Goal: Task Accomplishment & Management: Complete application form

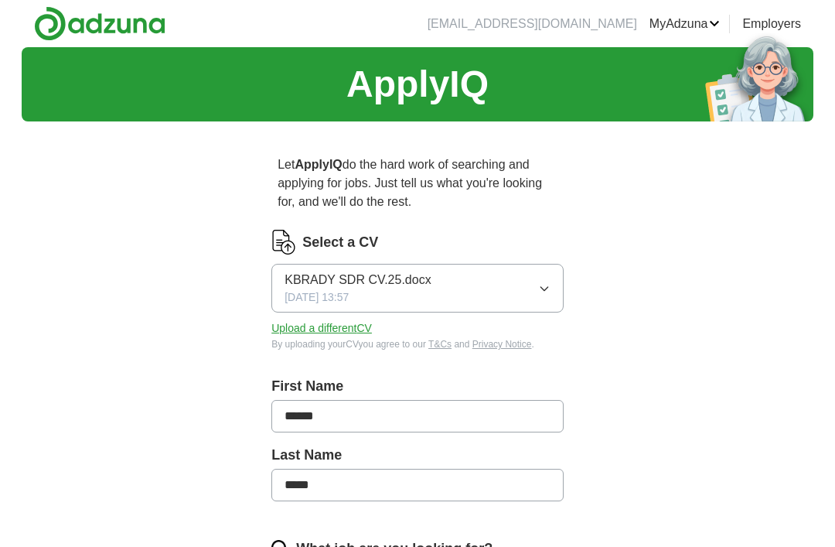
scroll to position [7, 0]
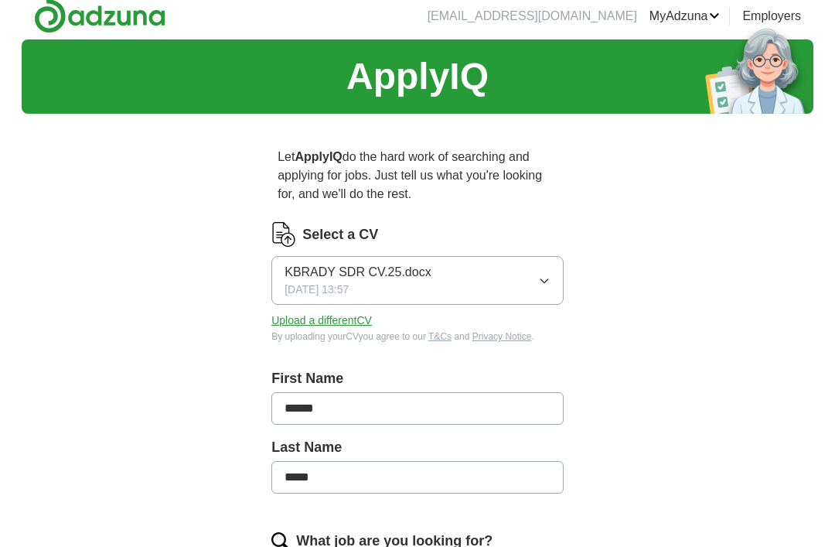
click at [361, 320] on button "Upload a different CV" at bounding box center [321, 321] width 101 height 16
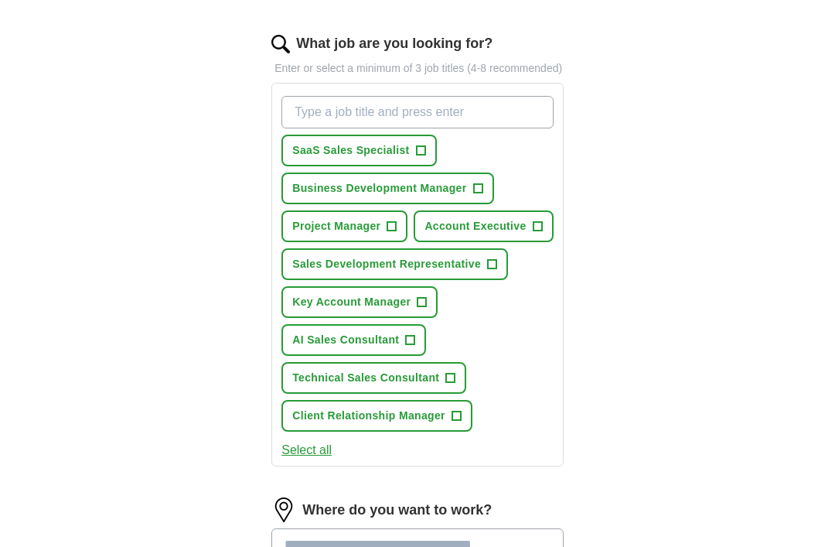
scroll to position [507, 0]
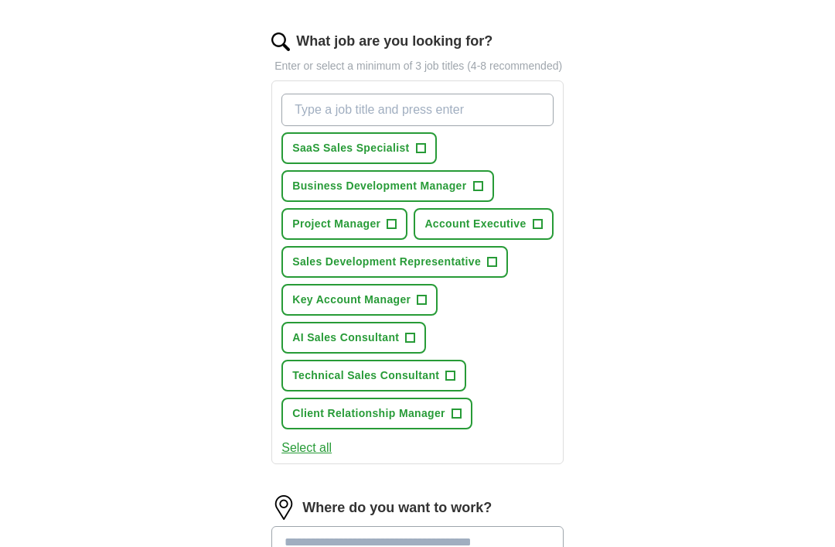
click at [533, 231] on span "+" at bounding box center [537, 225] width 9 height 12
click at [410, 308] on span "Key Account Manager" at bounding box center [351, 300] width 118 height 16
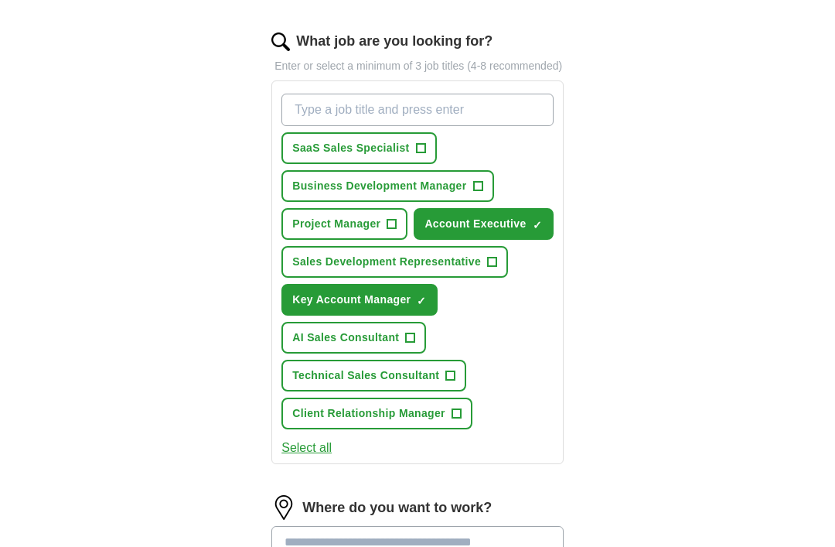
click at [370, 421] on span "Client Relationship Manager" at bounding box center [368, 413] width 153 height 16
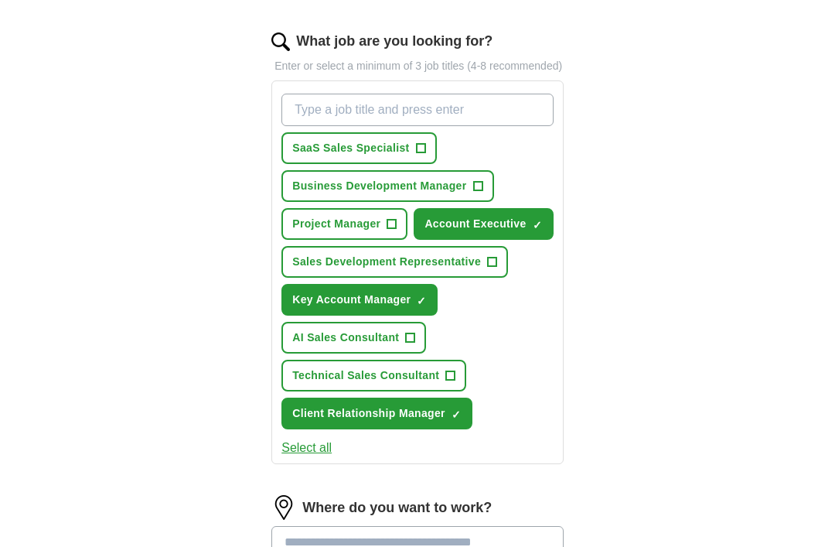
click at [383, 240] on button "Project Manager +" at bounding box center [344, 224] width 126 height 32
click at [476, 270] on span "Sales Development Representative" at bounding box center [386, 262] width 189 height 16
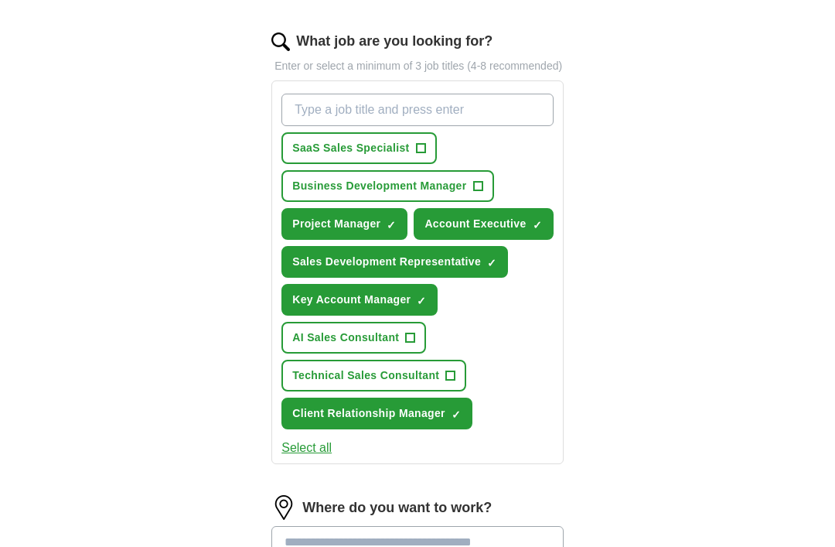
click at [397, 156] on span "SaaS Sales Specialist" at bounding box center [350, 148] width 117 height 16
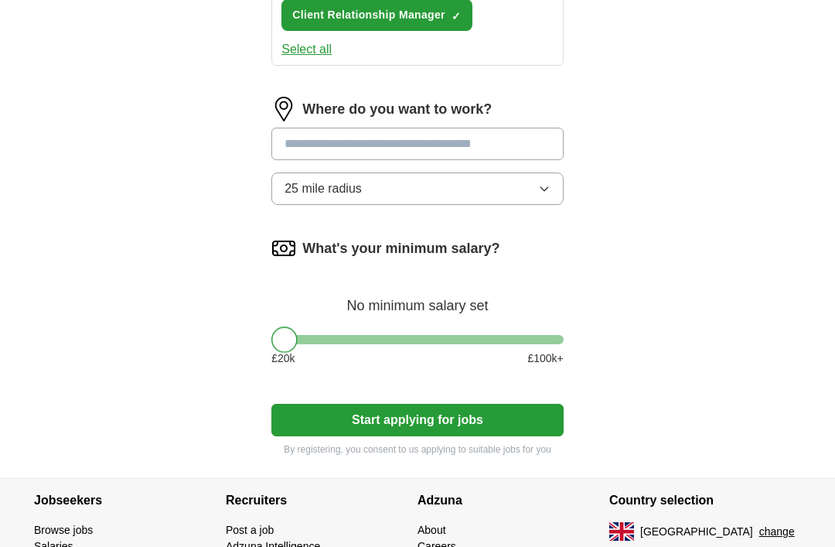
scroll to position [906, 0]
click at [508, 205] on button "25 mile radius" at bounding box center [417, 188] width 292 height 32
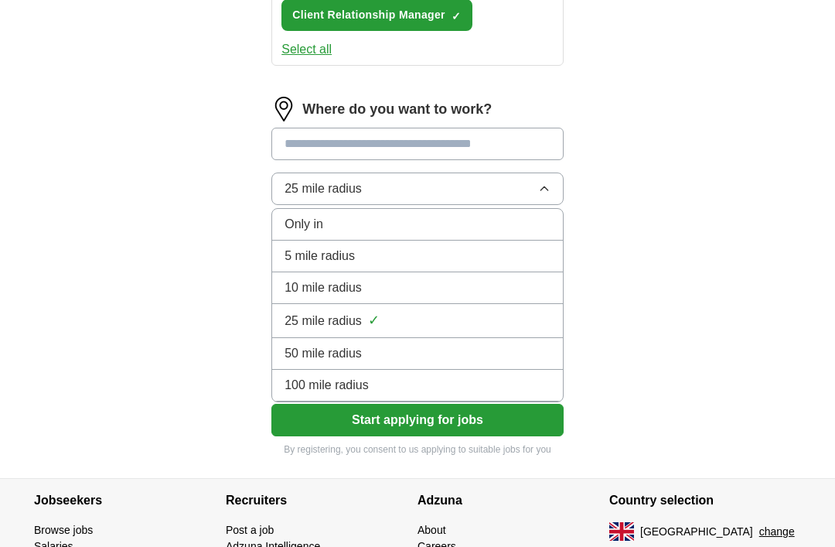
click at [435, 297] on div "10 mile radius" at bounding box center [418, 287] width 266 height 19
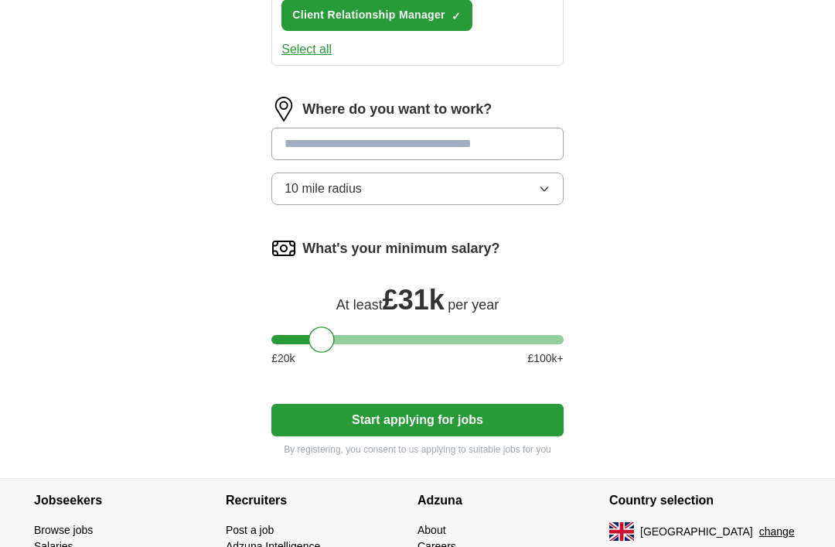
click at [538, 160] on input at bounding box center [417, 144] width 292 height 32
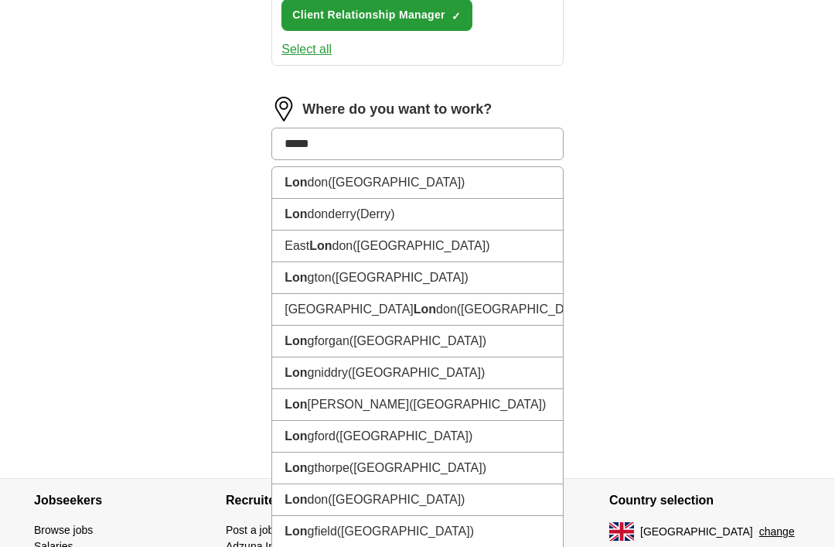
type input "******"
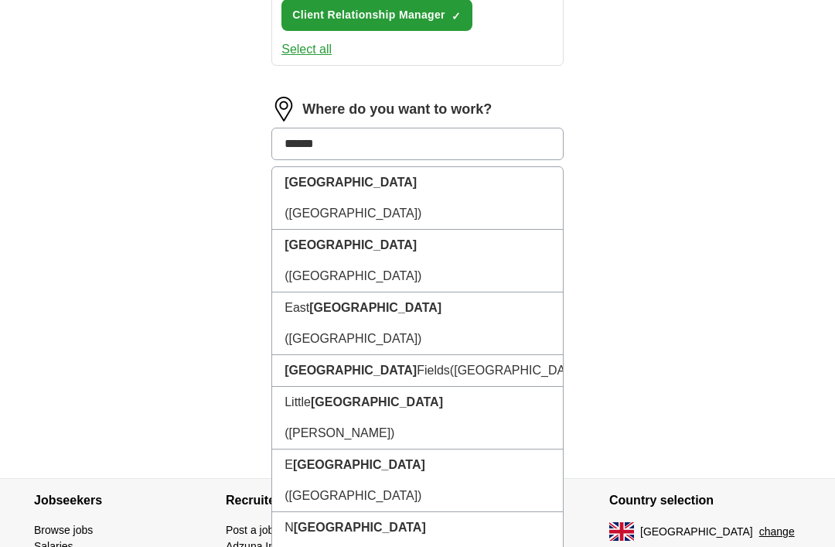
click at [419, 230] on li "[GEOGRAPHIC_DATA] ([GEOGRAPHIC_DATA])" at bounding box center [417, 198] width 291 height 63
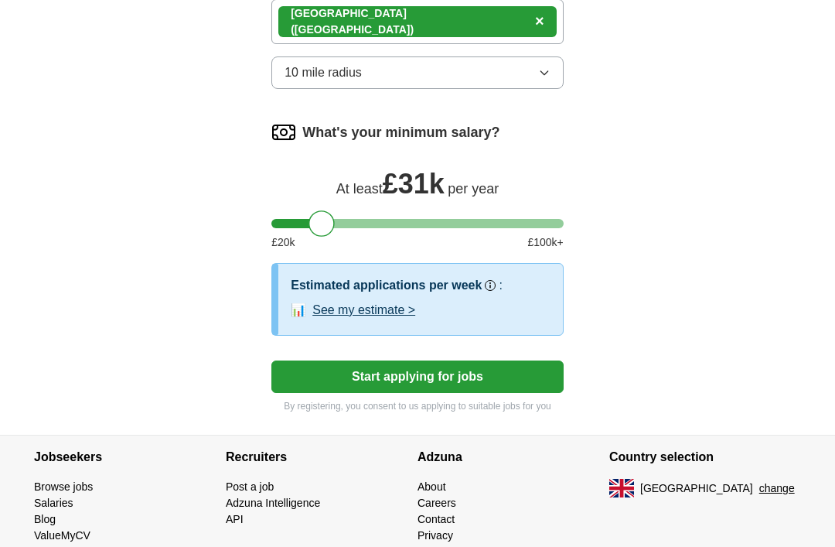
scroll to position [1035, 0]
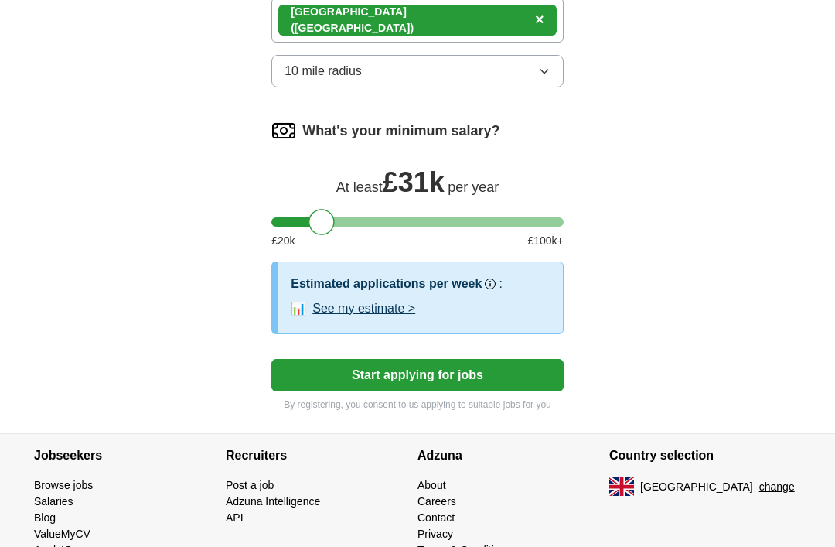
click at [388, 319] on button "See my estimate >" at bounding box center [363, 309] width 103 height 19
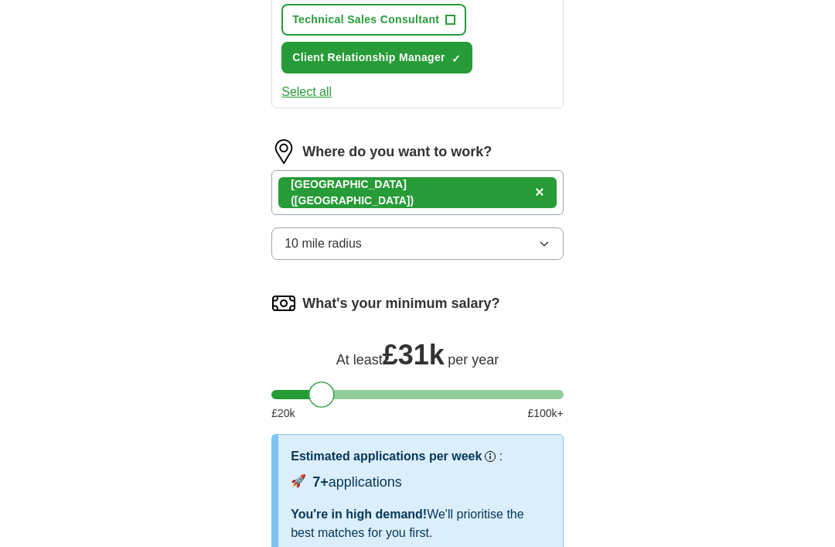
scroll to position [867, 0]
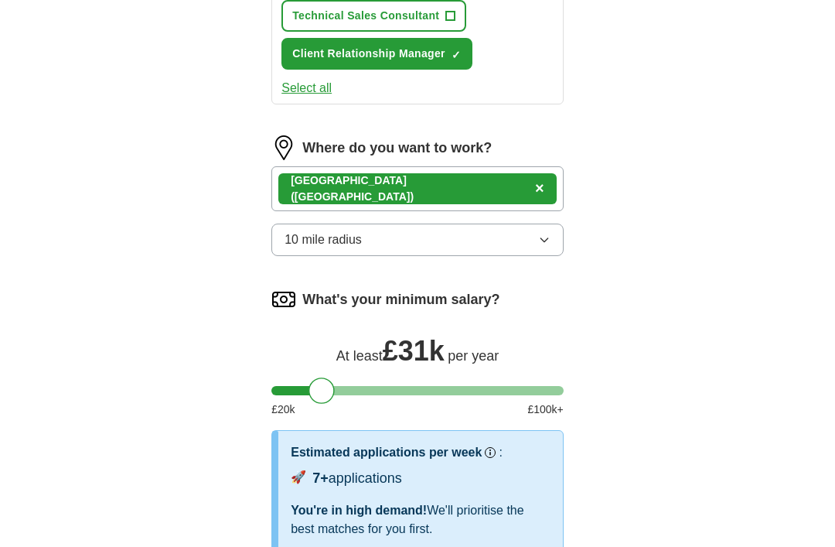
click at [546, 256] on button "10 mile radius" at bounding box center [417, 239] width 292 height 32
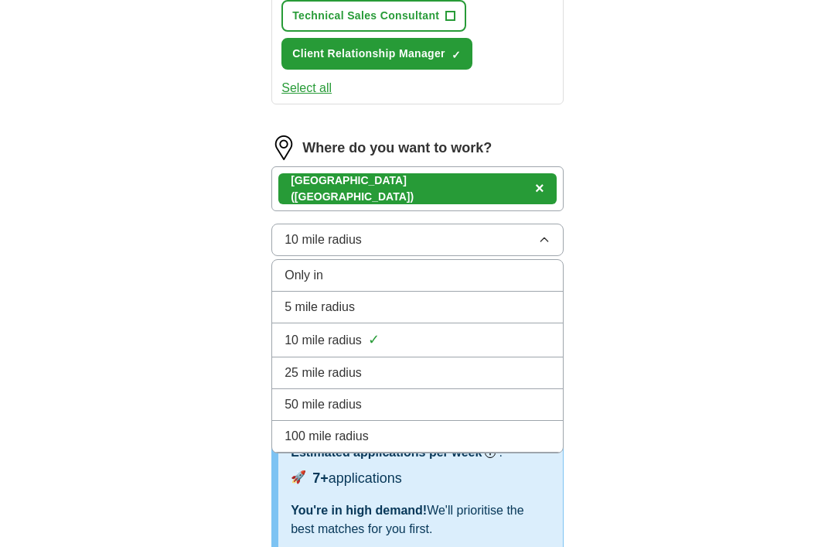
click at [414, 382] on div "25 mile radius" at bounding box center [418, 372] width 266 height 19
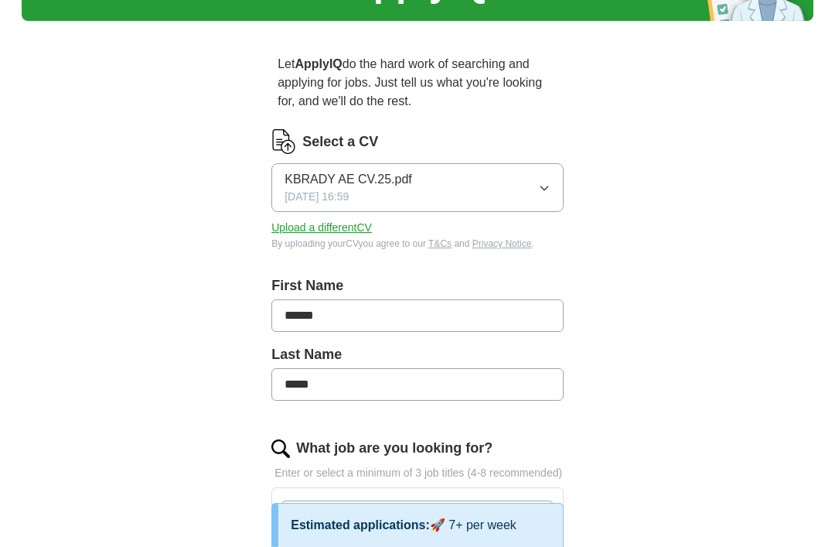
scroll to position [100, 0]
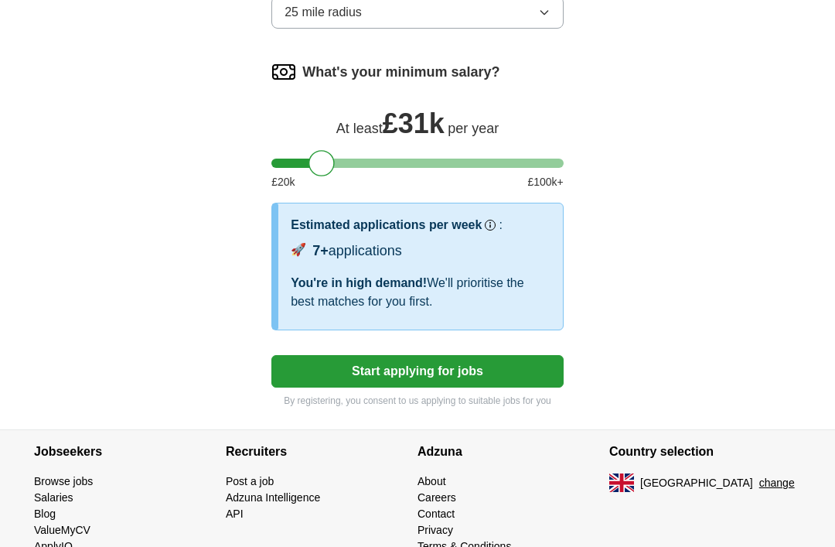
click at [534, 388] on button "Start applying for jobs" at bounding box center [417, 372] width 292 height 32
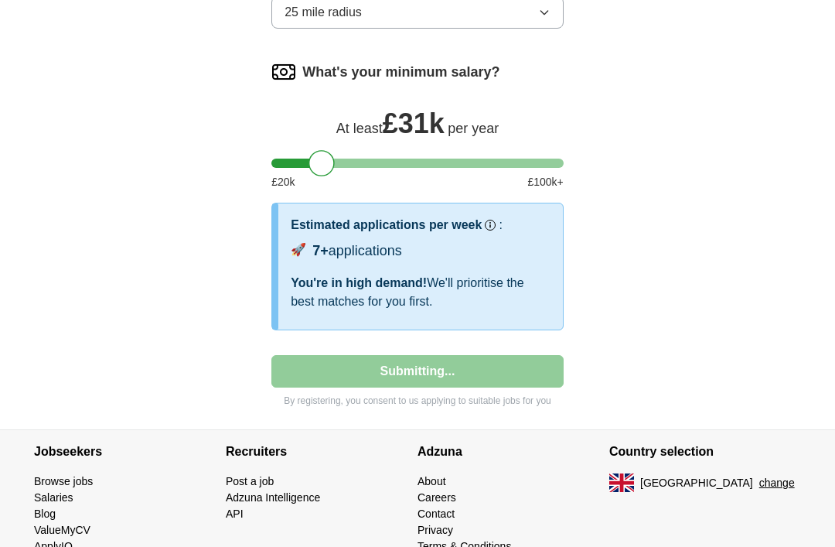
select select "**"
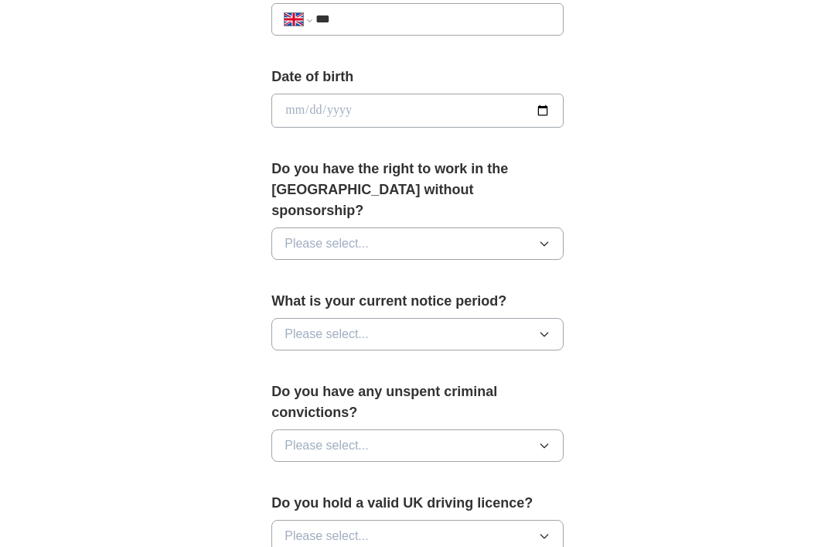
scroll to position [690, 0]
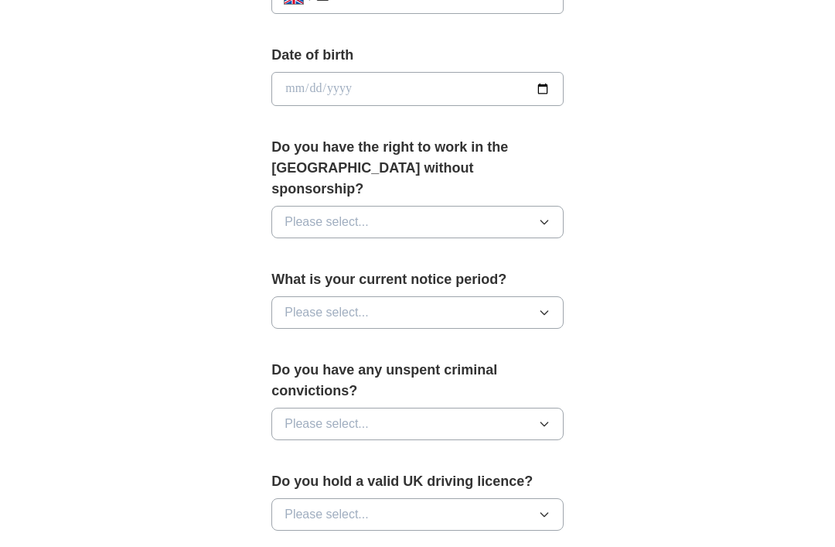
click at [538, 217] on icon "button" at bounding box center [544, 223] width 12 height 12
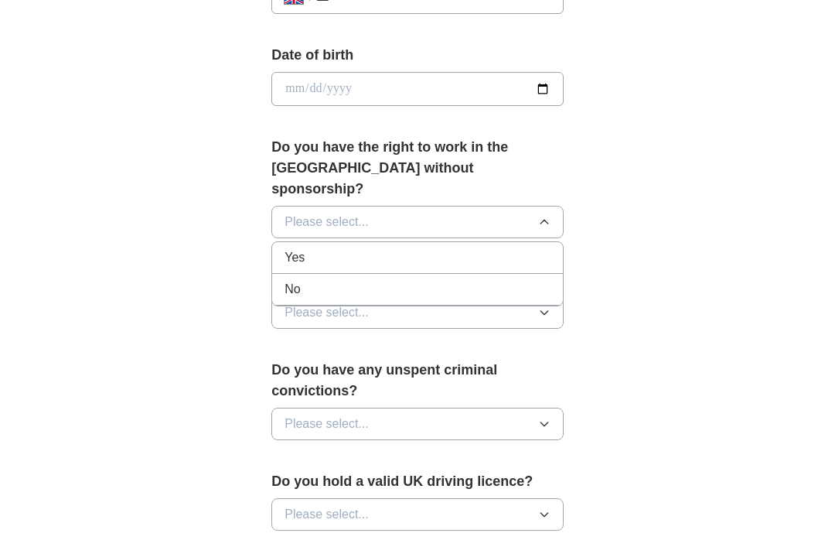
click at [521, 248] on div "Yes" at bounding box center [418, 257] width 266 height 19
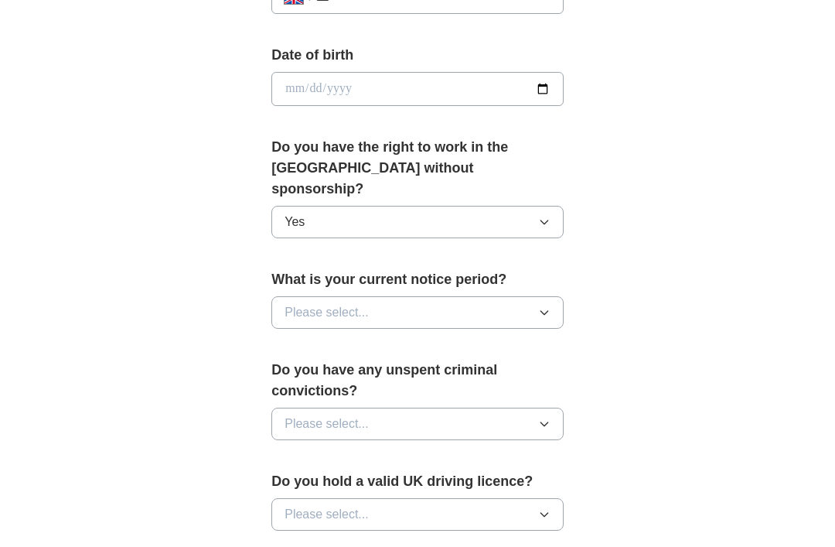
click at [537, 296] on button "Please select..." at bounding box center [417, 312] width 292 height 32
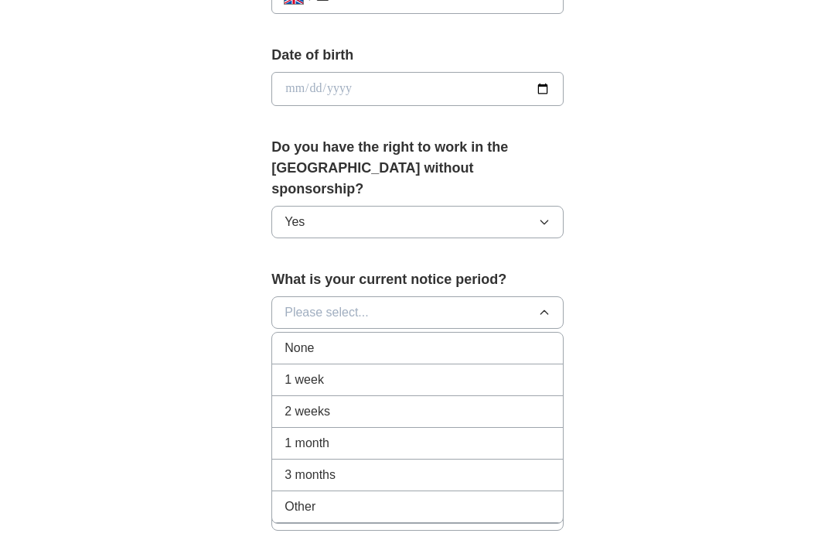
click at [488, 339] on div "None" at bounding box center [418, 348] width 266 height 19
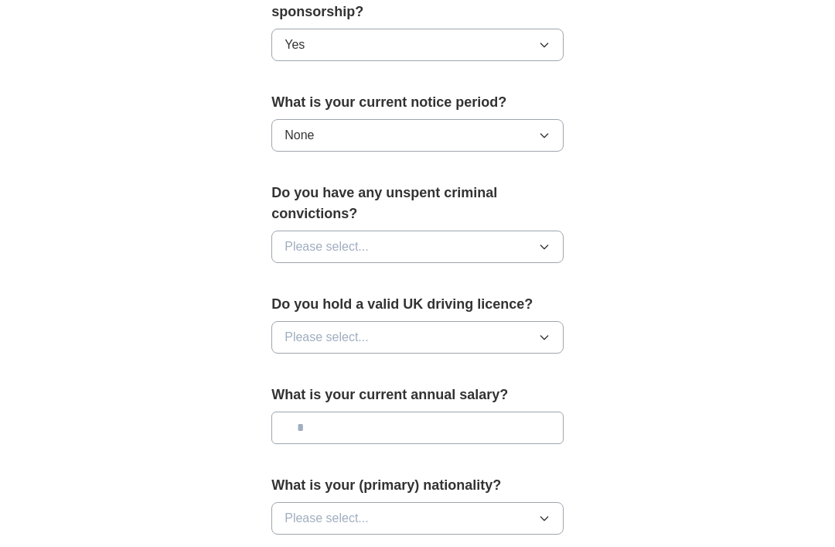
scroll to position [869, 0]
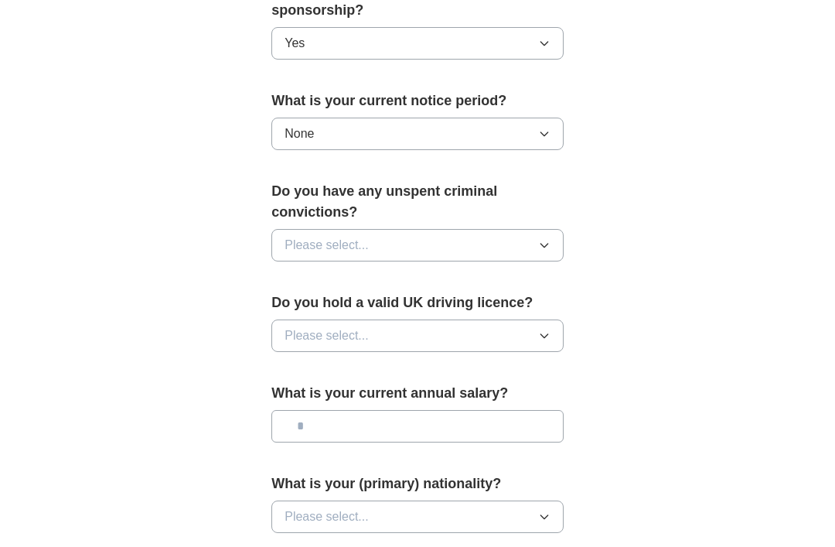
click at [542, 239] on icon "button" at bounding box center [544, 245] width 12 height 12
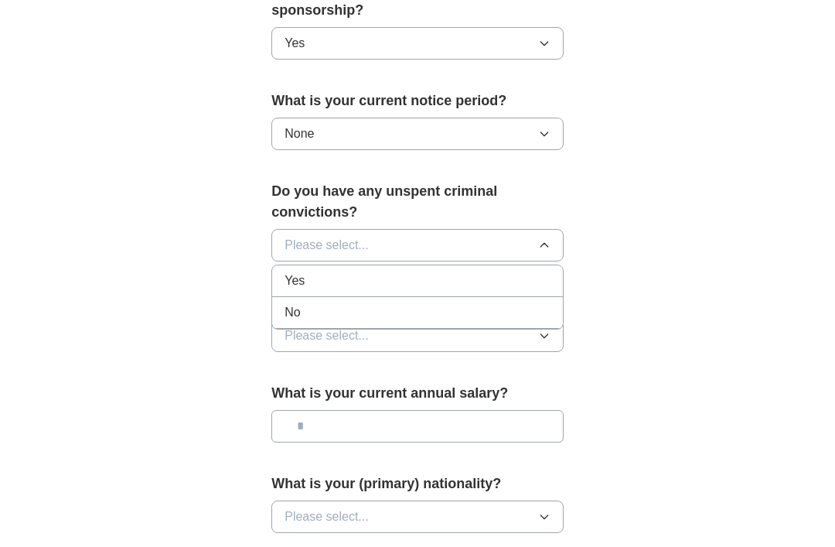
click at [486, 303] on div "No" at bounding box center [418, 312] width 266 height 19
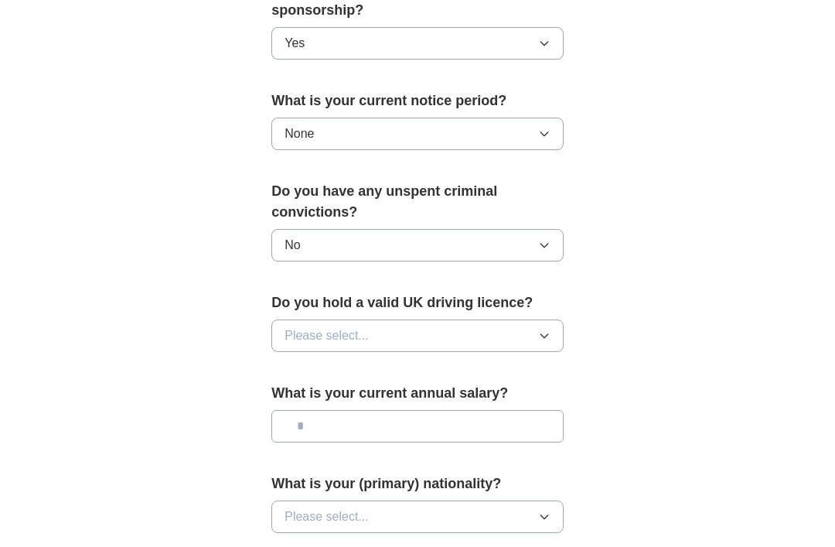
click at [534, 319] on button "Please select..." at bounding box center [417, 335] width 292 height 32
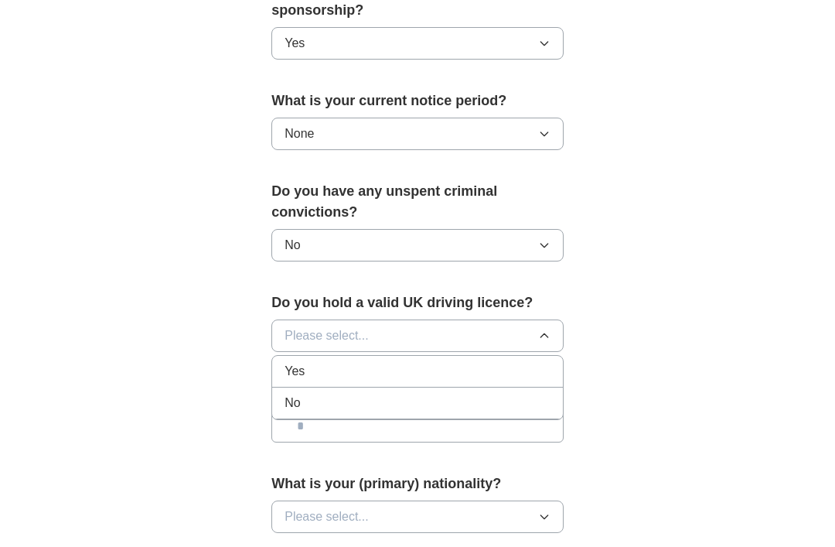
click at [479, 394] on div "No" at bounding box center [418, 403] width 266 height 19
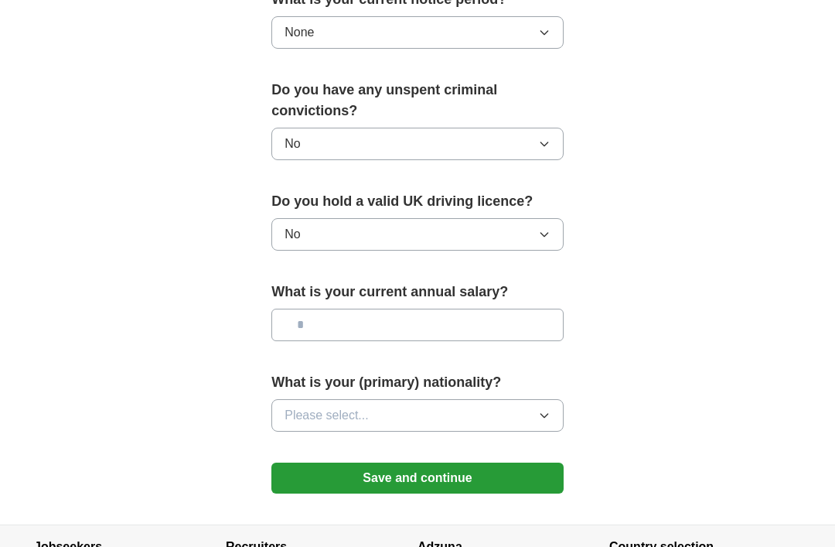
click at [488, 309] on input "text" at bounding box center [417, 325] width 292 height 32
type input "*******"
click at [517, 399] on button "Please select..." at bounding box center [417, 415] width 292 height 32
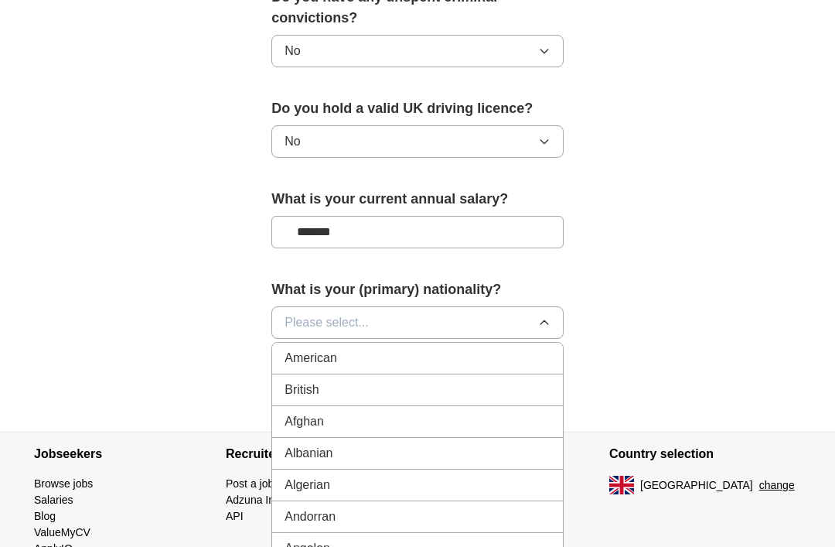
scroll to position [1090, 0]
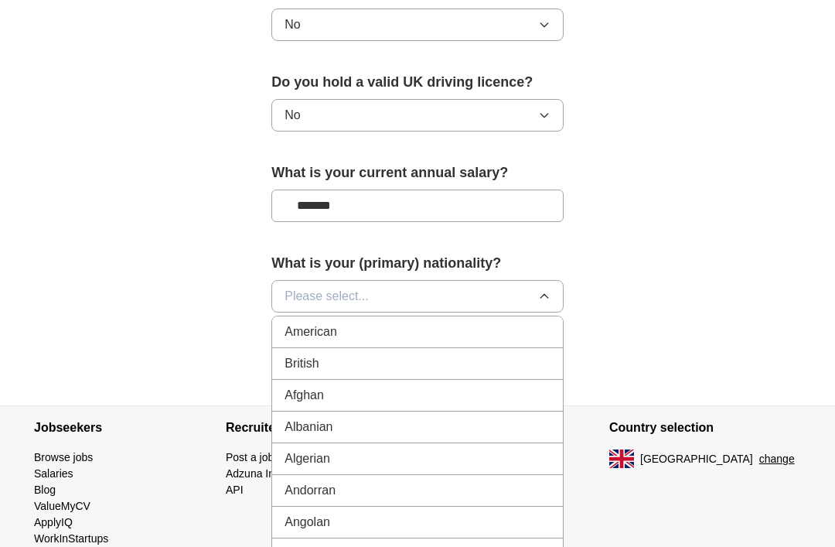
click at [469, 354] on div "British" at bounding box center [418, 363] width 266 height 19
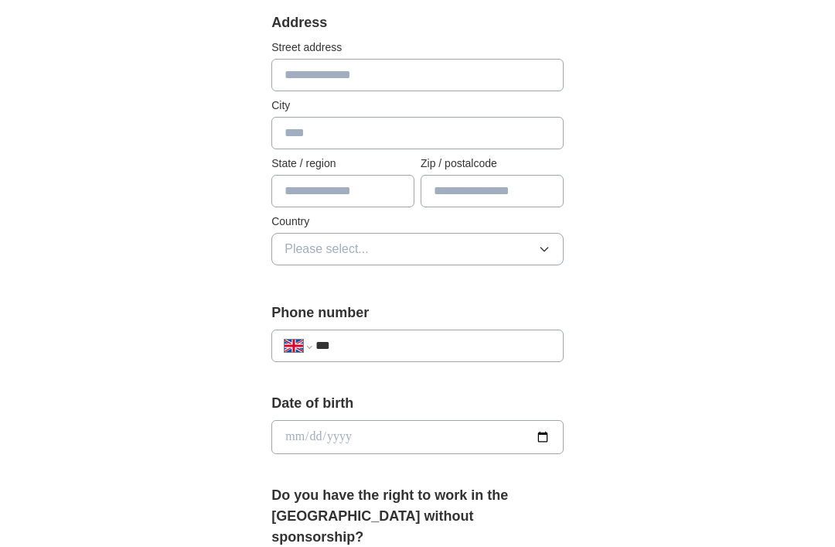
scroll to position [342, 0]
click at [488, 442] on input "date" at bounding box center [417, 438] width 292 height 34
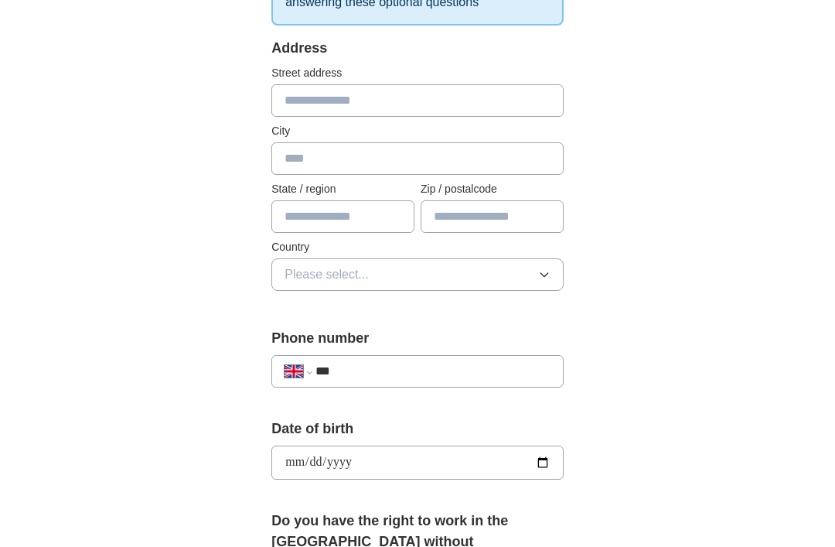
scroll to position [320, 0]
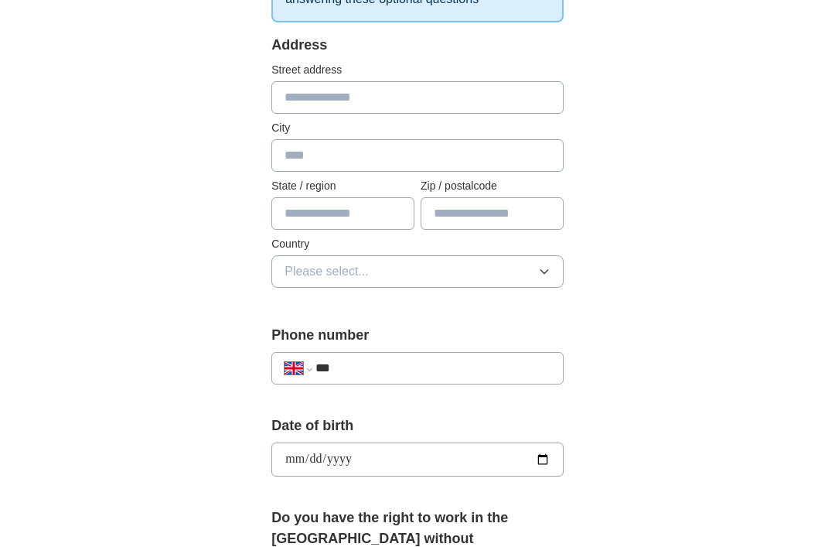
click at [483, 454] on input "**********" at bounding box center [417, 459] width 292 height 34
click at [495, 457] on input "**********" at bounding box center [417, 459] width 292 height 34
click at [479, 457] on input "**********" at bounding box center [417, 459] width 292 height 34
click at [413, 457] on input "**********" at bounding box center [417, 459] width 292 height 34
type input "**********"
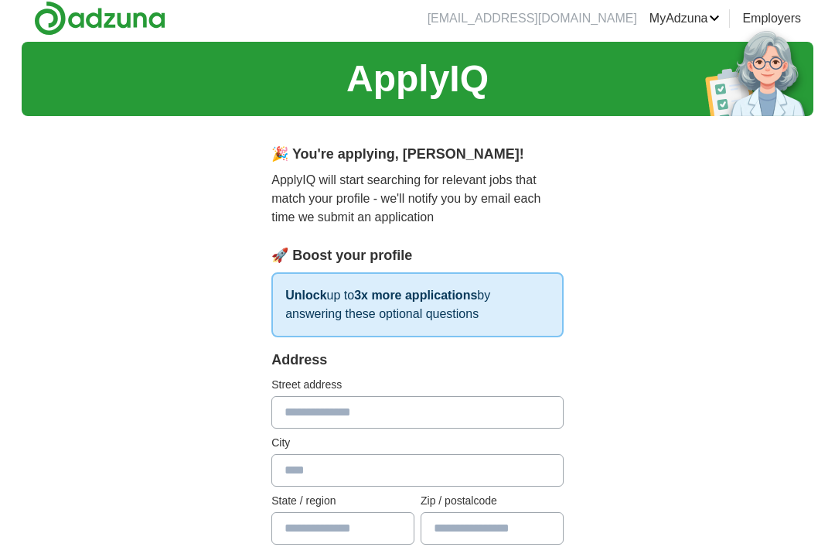
scroll to position [0, 0]
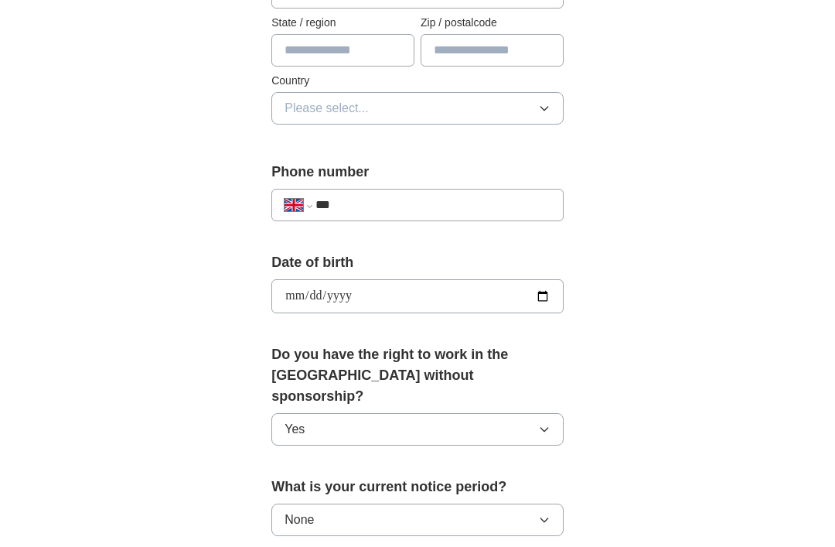
click at [495, 203] on input "***" at bounding box center [433, 205] width 235 height 19
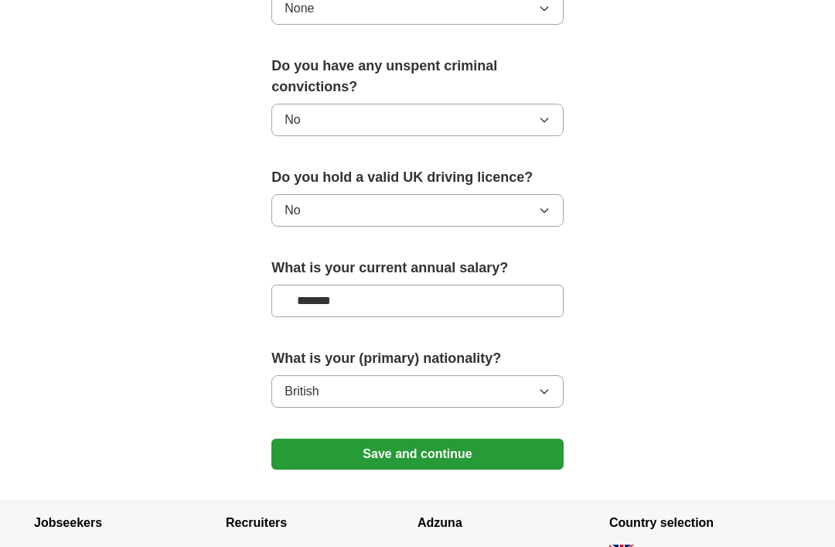
scroll to position [1019, 0]
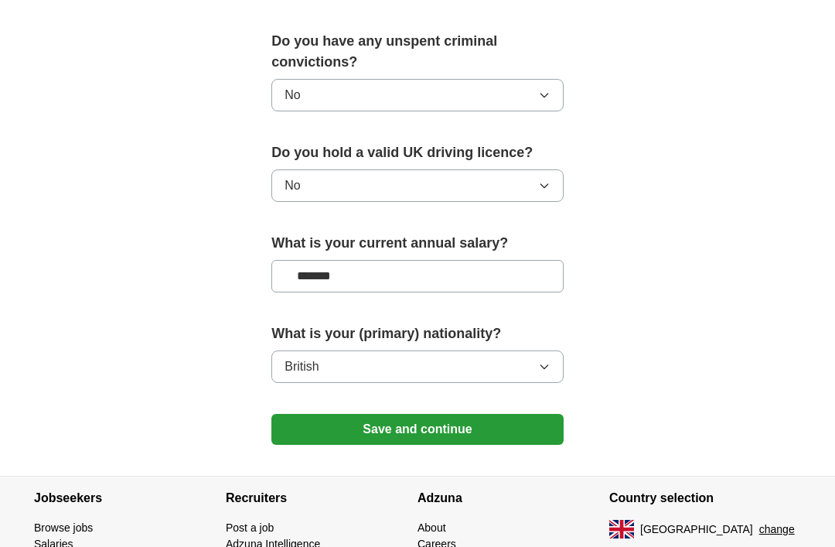
type input "**********"
click at [542, 414] on button "Save and continue" at bounding box center [417, 429] width 292 height 31
